Goal: Information Seeking & Learning: Find specific fact

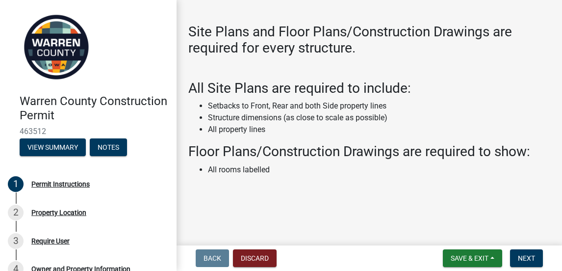
scroll to position [32, 0]
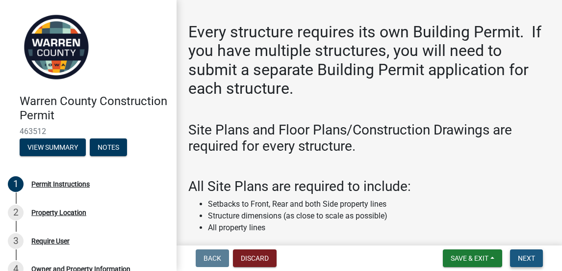
click at [527, 260] on span "Next" at bounding box center [526, 258] width 17 height 8
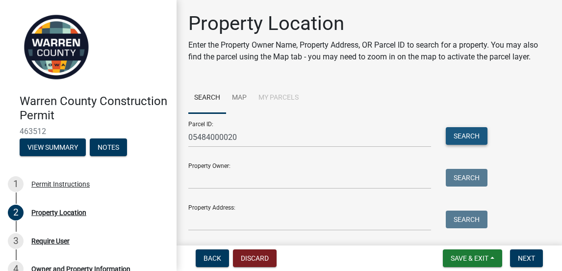
click at [460, 144] on button "Search" at bounding box center [467, 136] width 42 height 18
click at [241, 106] on link "Map" at bounding box center [239, 97] width 26 height 31
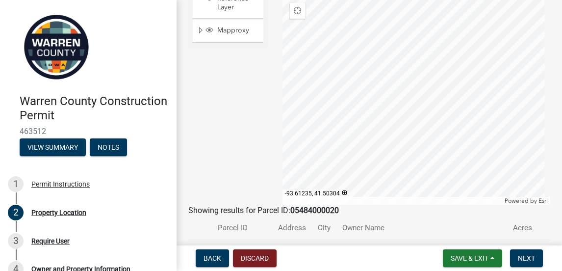
scroll to position [98, 0]
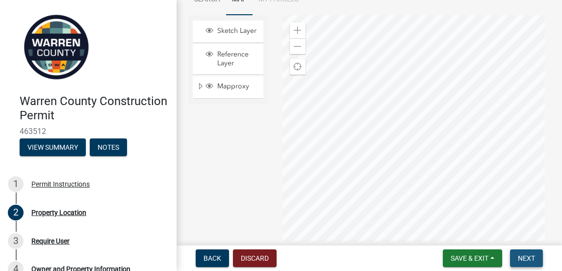
click at [530, 255] on span "Next" at bounding box center [526, 258] width 17 height 8
click at [525, 257] on span "Next" at bounding box center [526, 258] width 17 height 8
click at [471, 261] on span "Save & Exit" at bounding box center [470, 258] width 38 height 8
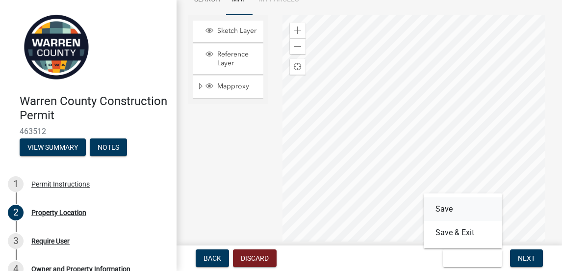
click at [438, 209] on button "Save" at bounding box center [463, 209] width 78 height 24
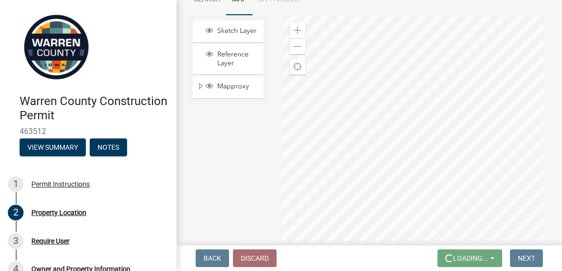
scroll to position [0, 0]
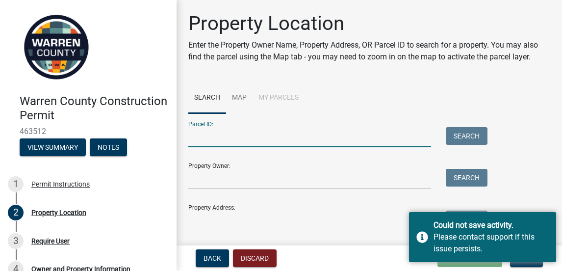
click at [232, 147] on input "Parcel ID:" at bounding box center [309, 137] width 243 height 20
click at [248, 140] on input "Parcel ID:" at bounding box center [309, 137] width 243 height 20
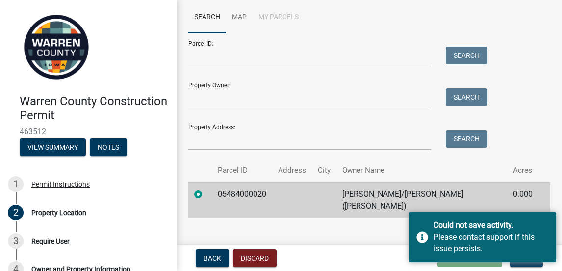
scroll to position [95, 0]
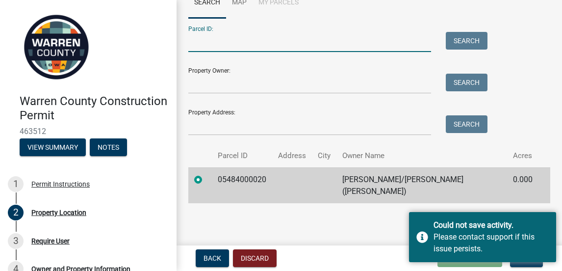
click at [197, 52] on input "Parcel ID:" at bounding box center [309, 42] width 243 height 20
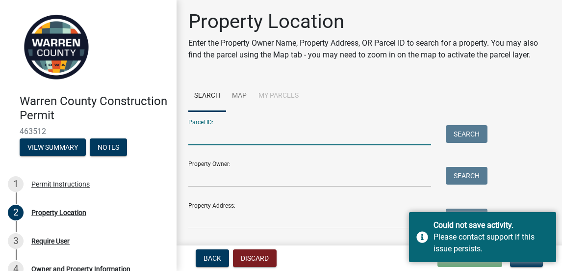
scroll to position [0, 0]
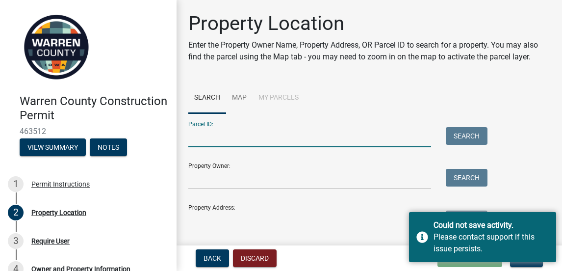
paste input "05484000020"
type input "05484000020"
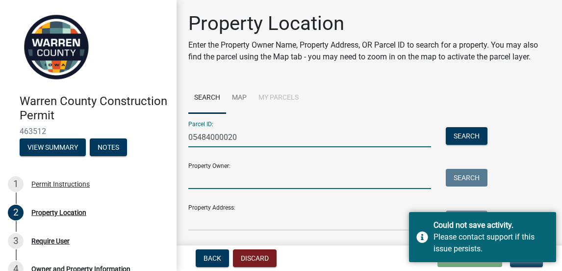
click at [210, 189] on input "Property Owner:" at bounding box center [309, 179] width 243 height 20
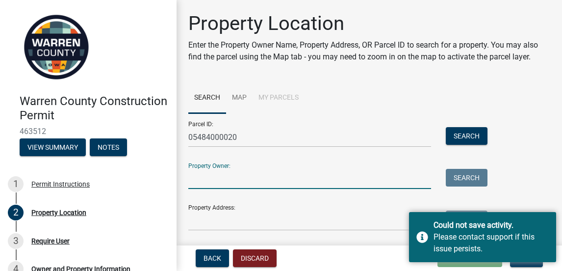
type input "[PERSON_NAME]"
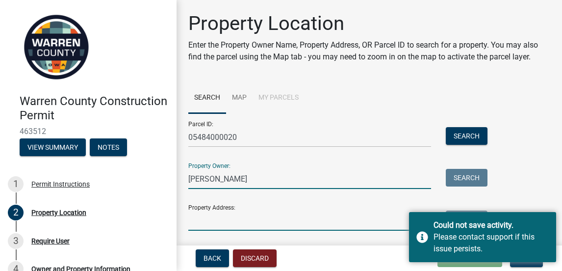
type input "[STREET_ADDRESS]"
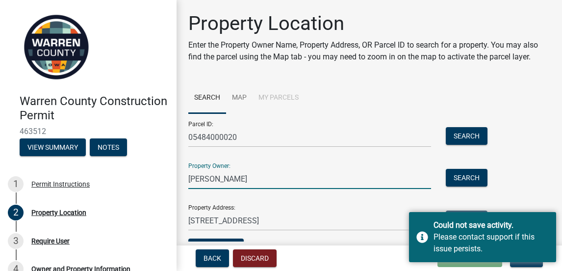
click at [207, 189] on input "[PERSON_NAME]" at bounding box center [309, 179] width 243 height 20
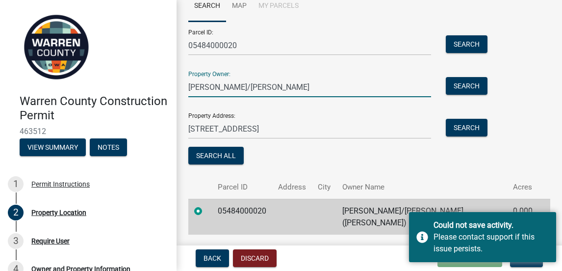
scroll to position [98, 0]
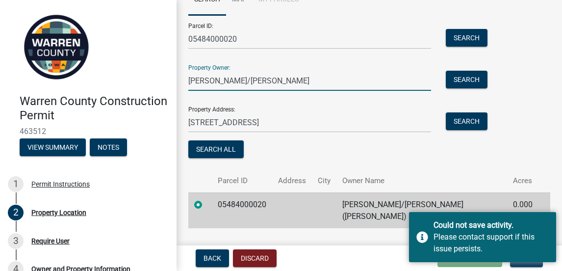
type input "[PERSON_NAME]/[PERSON_NAME]"
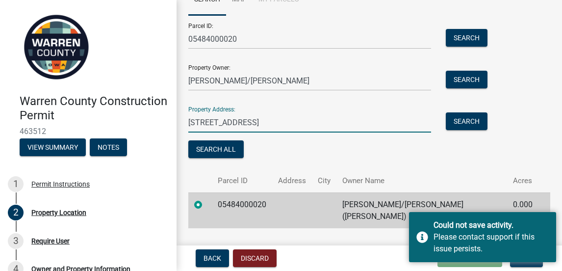
drag, startPoint x: 256, startPoint y: 135, endPoint x: 158, endPoint y: 128, distance: 97.9
click at [165, 137] on div "Warren County Construction Permit 463512 View Summary Notes 1 Permit Instructio…" at bounding box center [281, 135] width 562 height 271
paste input "3-77-24 HILLS OF COVENTRY PLAT #4 LOT 2"
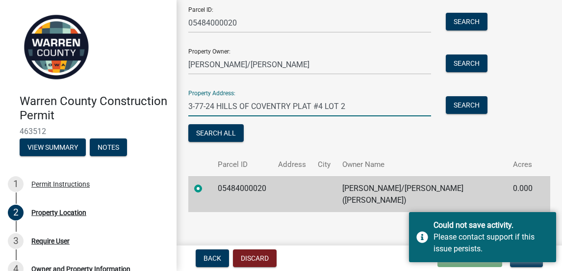
scroll to position [123, 0]
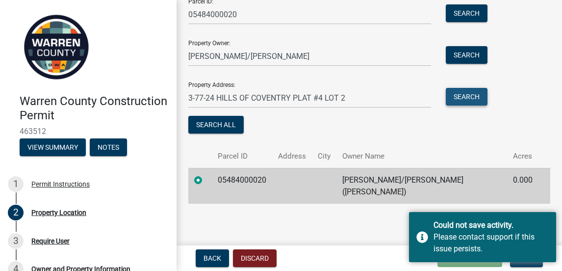
click at [470, 105] on button "Search" at bounding box center [467, 97] width 42 height 18
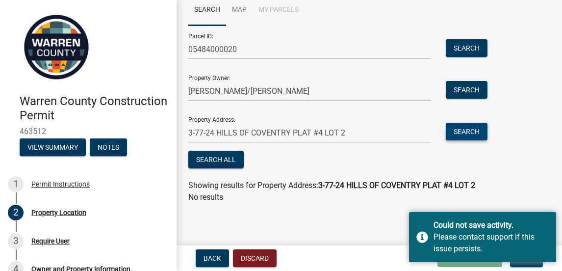
scroll to position [100, 0]
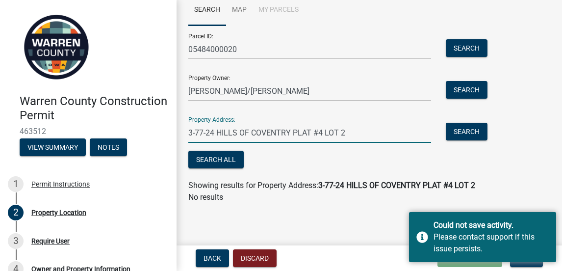
drag, startPoint x: 368, startPoint y: 131, endPoint x: 176, endPoint y: 132, distance: 192.3
click at [176, 131] on div "Warren County Construction Permit 463512 View Summary Notes 1 Permit Instructio…" at bounding box center [281, 135] width 562 height 271
paste input "3-77-24 HILLS OF COVENTRY PLAT #4 LOT 2"
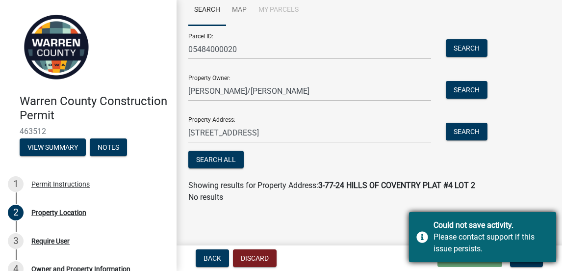
click at [485, 235] on div "Please contact support if this issue persists." at bounding box center [491, 243] width 115 height 24
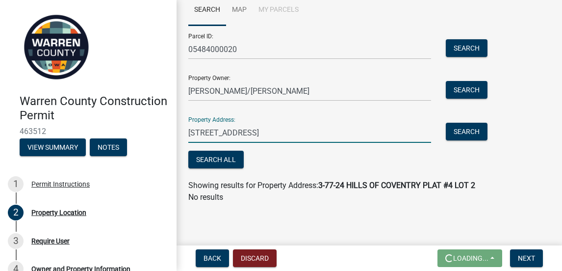
drag, startPoint x: 256, startPoint y: 131, endPoint x: 182, endPoint y: 133, distance: 74.1
click at [182, 133] on div "[STREET_ADDRESS]" at bounding box center [310, 133] width 258 height 20
click at [375, 133] on input "3-77-24 HILLS OF COVENTRY PLAT #4 LOT 2" at bounding box center [309, 133] width 243 height 20
type input "3-77-24 HILLS OF COVENTRY PLAT #4 LOT 2"
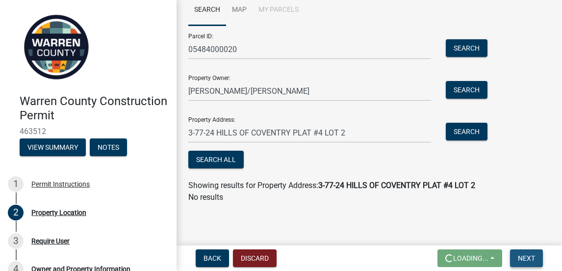
click at [520, 253] on button "Next" at bounding box center [526, 258] width 33 height 18
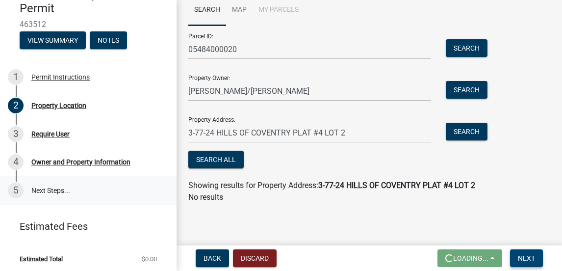
scroll to position [109, 0]
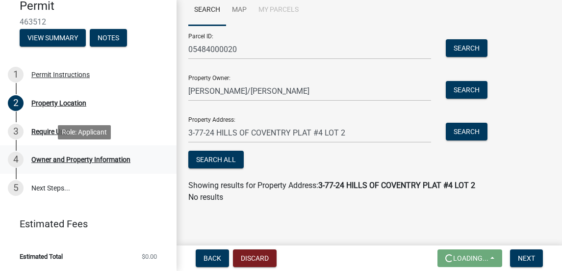
click at [58, 158] on div "Owner and Property Information" at bounding box center [80, 159] width 99 height 7
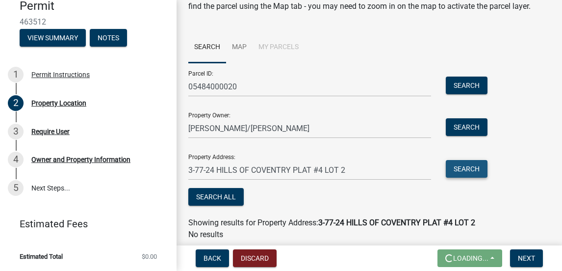
click at [460, 178] on button "Search" at bounding box center [467, 169] width 42 height 18
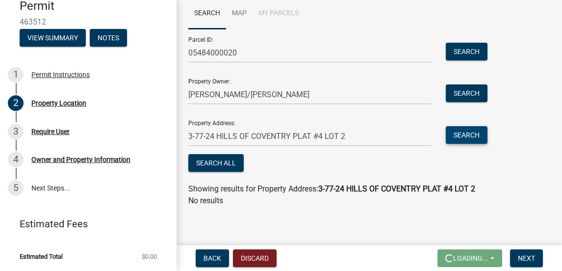
scroll to position [100, 0]
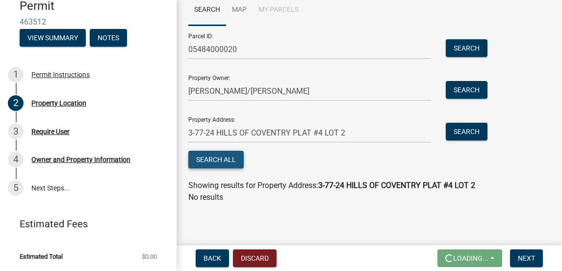
click at [216, 161] on button "Search All" at bounding box center [215, 160] width 55 height 18
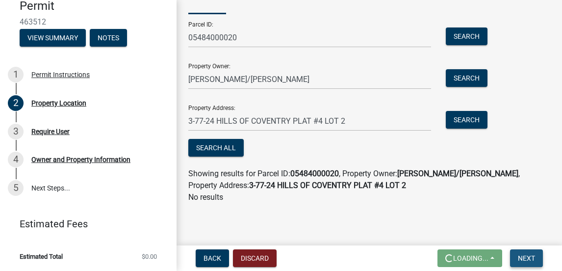
click at [537, 257] on button "Next" at bounding box center [526, 258] width 33 height 18
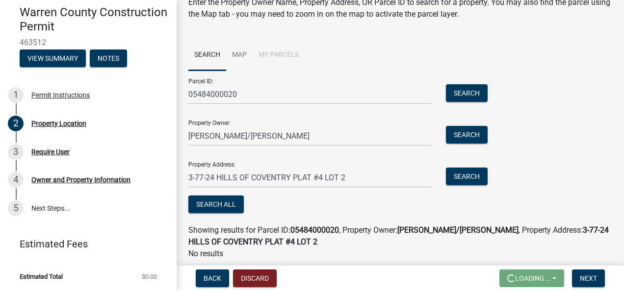
scroll to position [0, 0]
